Goal: Task Accomplishment & Management: Manage account settings

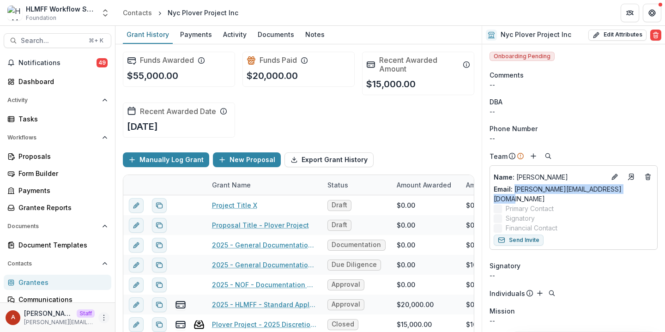
click at [98, 319] on button "More" at bounding box center [103, 317] width 11 height 11
click at [144, 293] on link "User Settings" at bounding box center [162, 298] width 99 height 15
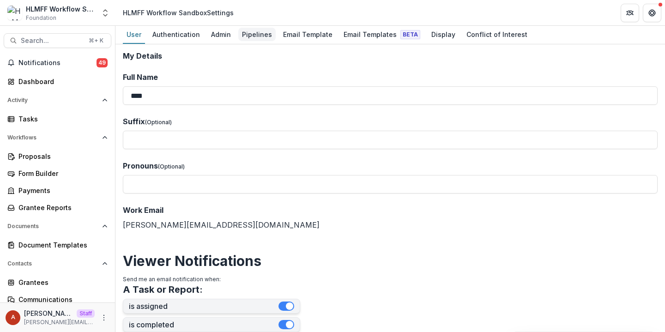
click at [249, 35] on div "Pipelines" at bounding box center [256, 34] width 37 height 13
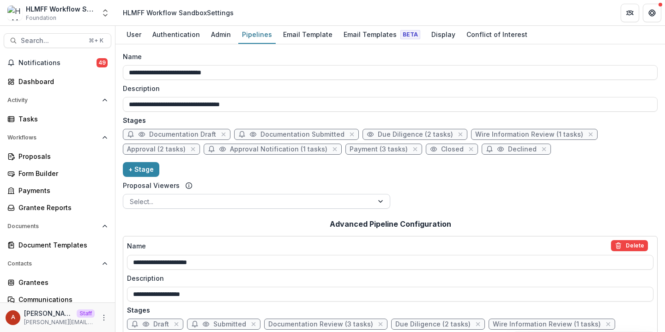
scroll to position [275, 0]
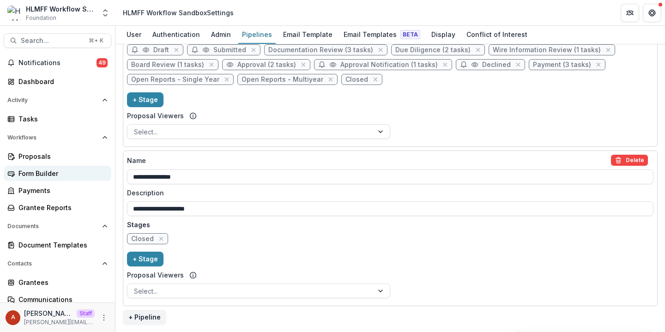
drag, startPoint x: 235, startPoint y: 177, endPoint x: 103, endPoint y: 177, distance: 132.2
click at [103, 177] on main "**********" at bounding box center [332, 179] width 665 height 306
type input "**********"
click at [156, 151] on div "**********" at bounding box center [390, 229] width 535 height 156
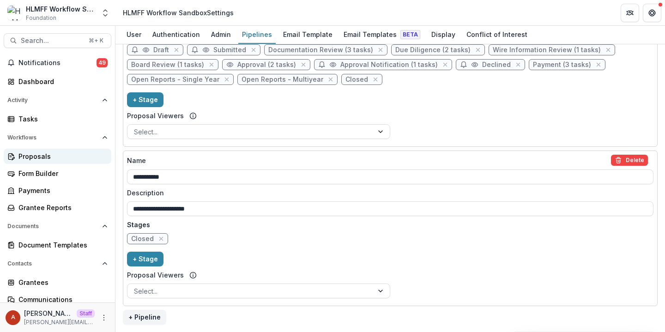
click at [62, 155] on div "Proposals" at bounding box center [60, 157] width 85 height 10
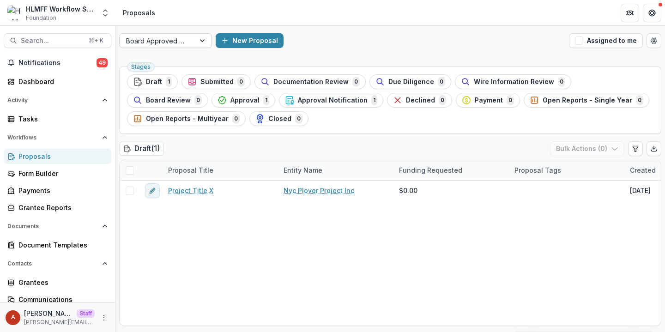
click at [176, 44] on div at bounding box center [157, 41] width 62 height 12
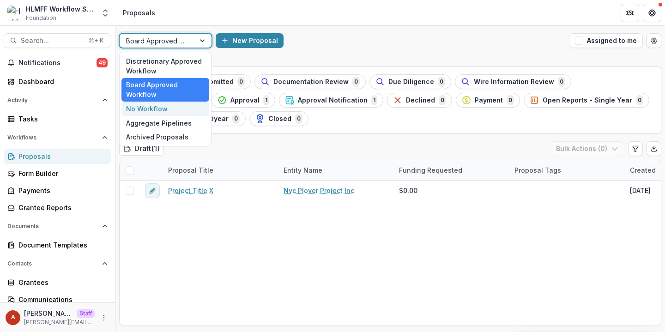
click at [175, 107] on div "No Workflow" at bounding box center [166, 109] width 88 height 14
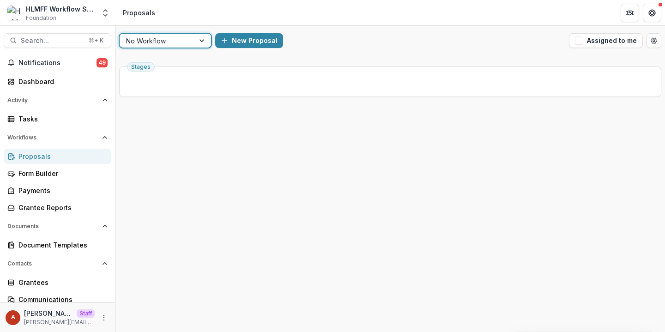
click at [158, 43] on div at bounding box center [157, 41] width 62 height 12
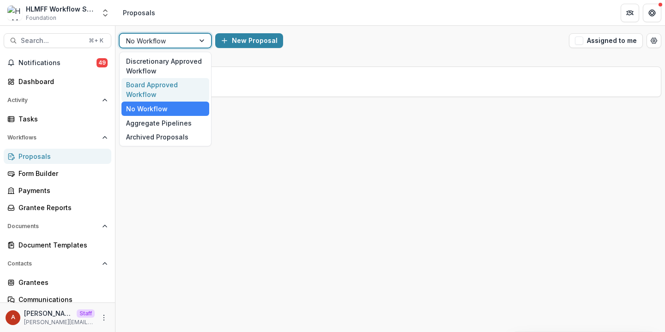
click at [163, 91] on div "Board Approved Workflow" at bounding box center [166, 90] width 88 height 24
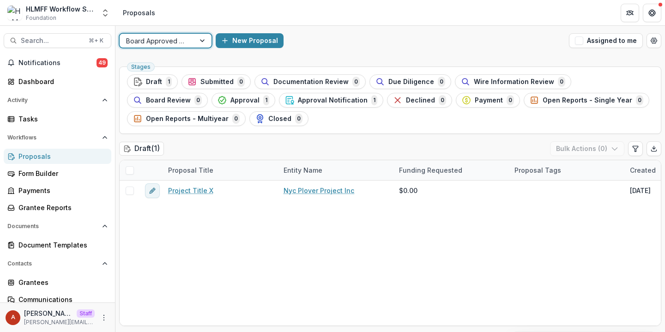
click at [171, 39] on div at bounding box center [157, 41] width 62 height 12
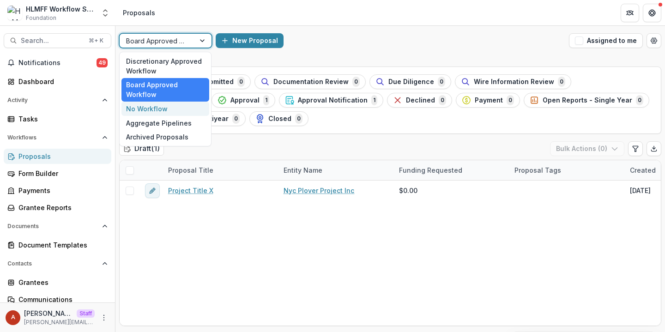
click at [171, 109] on div "No Workflow" at bounding box center [166, 109] width 88 height 14
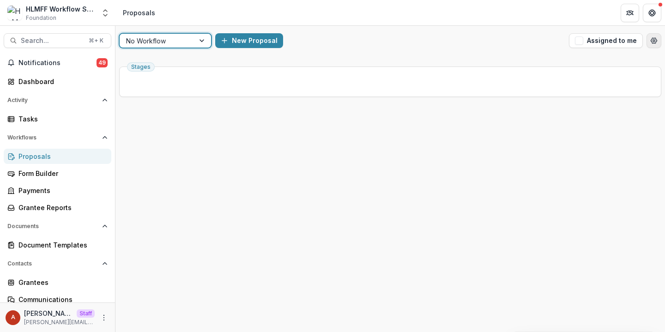
click at [653, 43] on icon "Open table manager" at bounding box center [655, 41] width 6 height 6
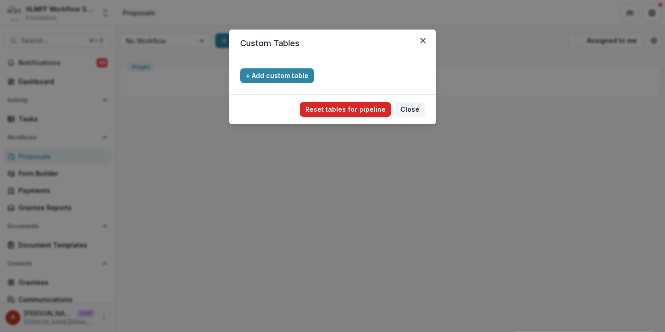
click at [372, 111] on button "Reset tables for pipeline" at bounding box center [346, 109] width 92 height 15
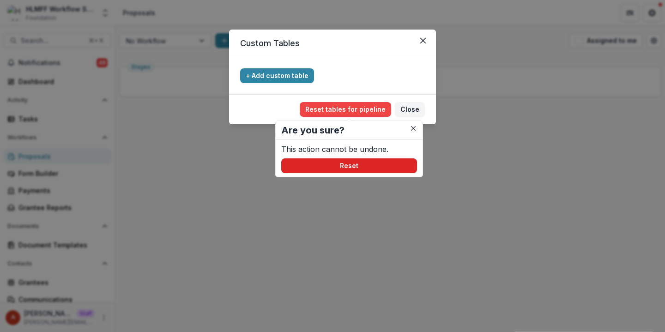
click at [333, 171] on button "Reset" at bounding box center [349, 166] width 136 height 15
